Goal: Transaction & Acquisition: Subscribe to service/newsletter

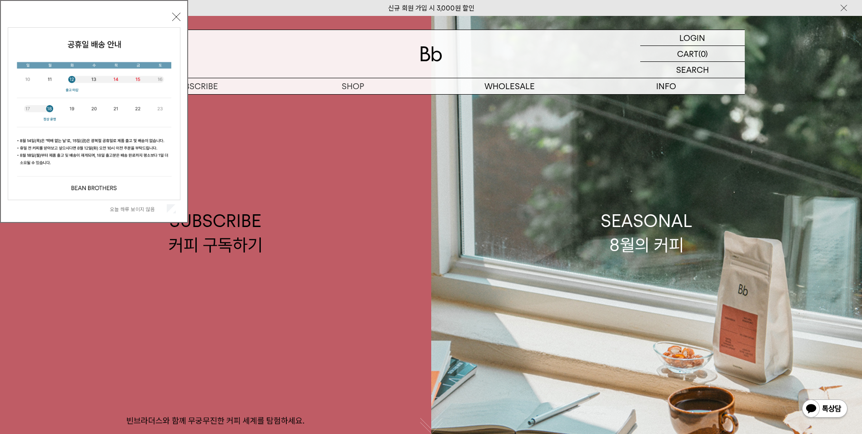
click at [170, 14] on div "오늘 하루 보이지 않음 닫기" at bounding box center [94, 113] width 173 height 207
click at [173, 14] on button "닫기" at bounding box center [176, 17] width 8 height 8
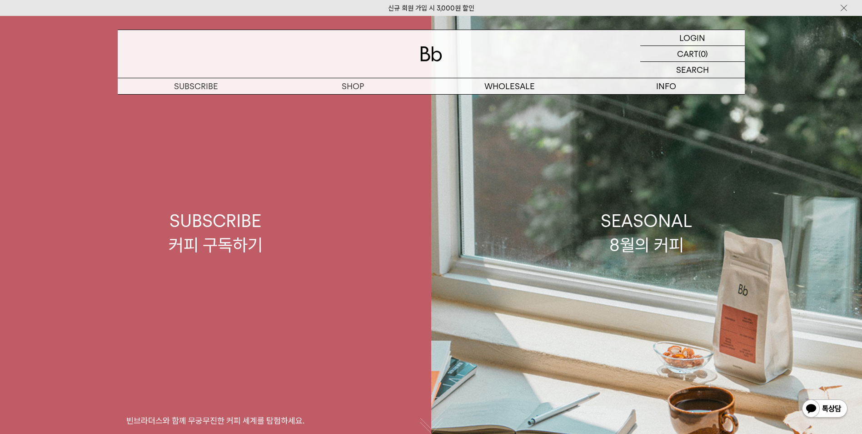
click at [257, 227] on div "SUBSCRIBE 커피 구독하기" at bounding box center [216, 233] width 94 height 48
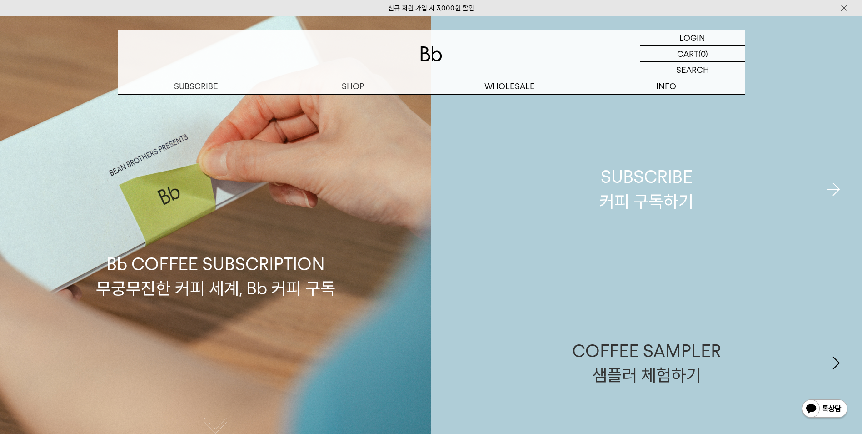
click at [760, 205] on link "SUBSCRIBE 커피 구독하기" at bounding box center [647, 188] width 402 height 173
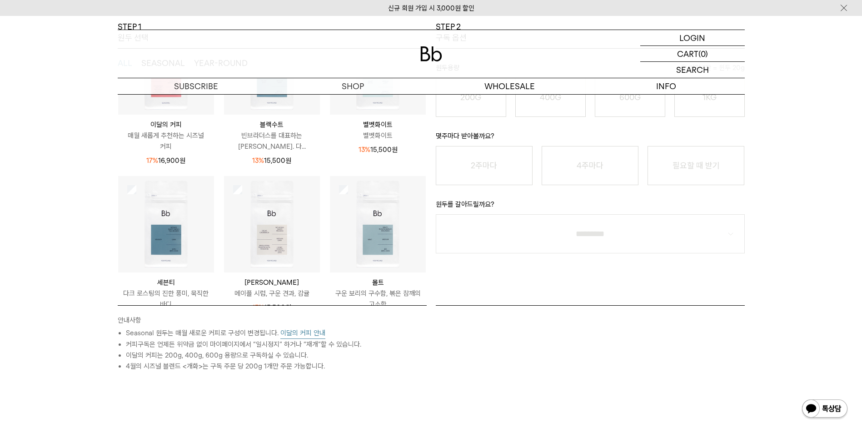
scroll to position [74, 0]
